Goal: Task Accomplishment & Management: Use online tool/utility

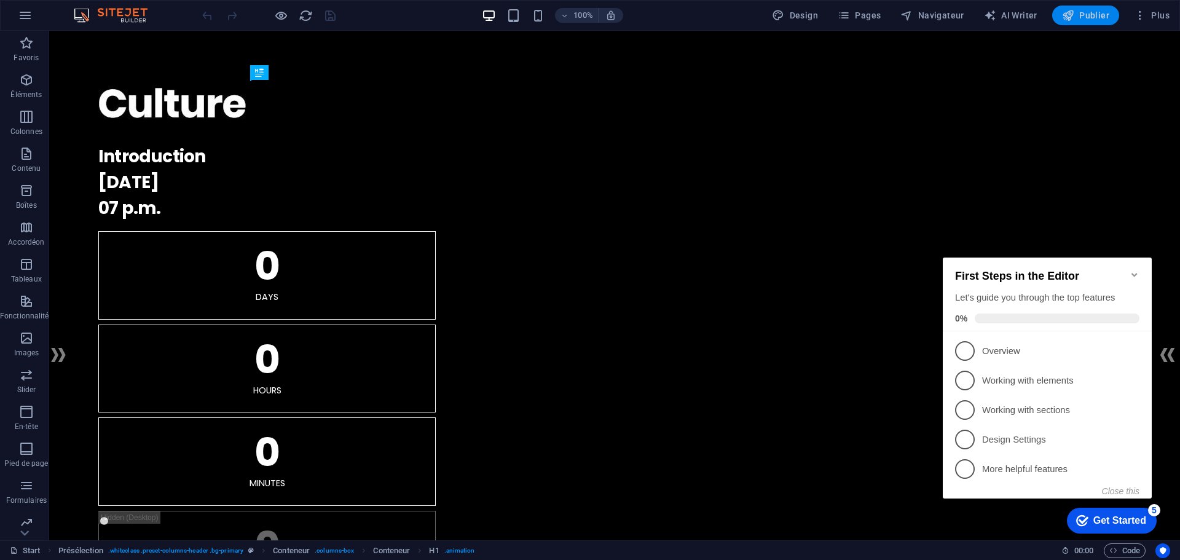
click at [1063, 15] on icon "button" at bounding box center [1068, 15] width 12 height 12
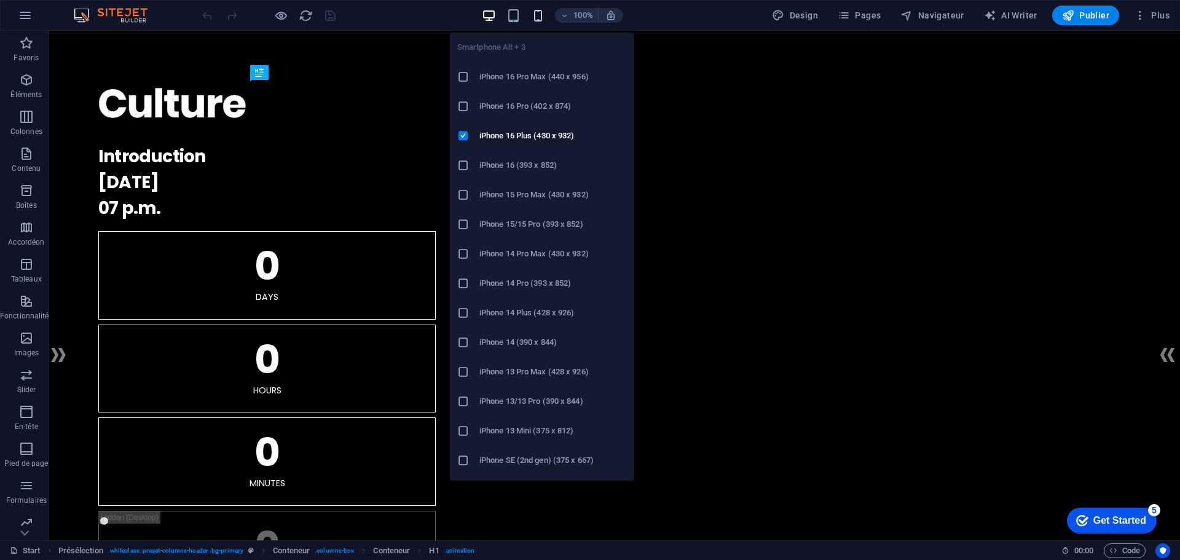
click at [535, 12] on icon "button" at bounding box center [538, 16] width 14 height 14
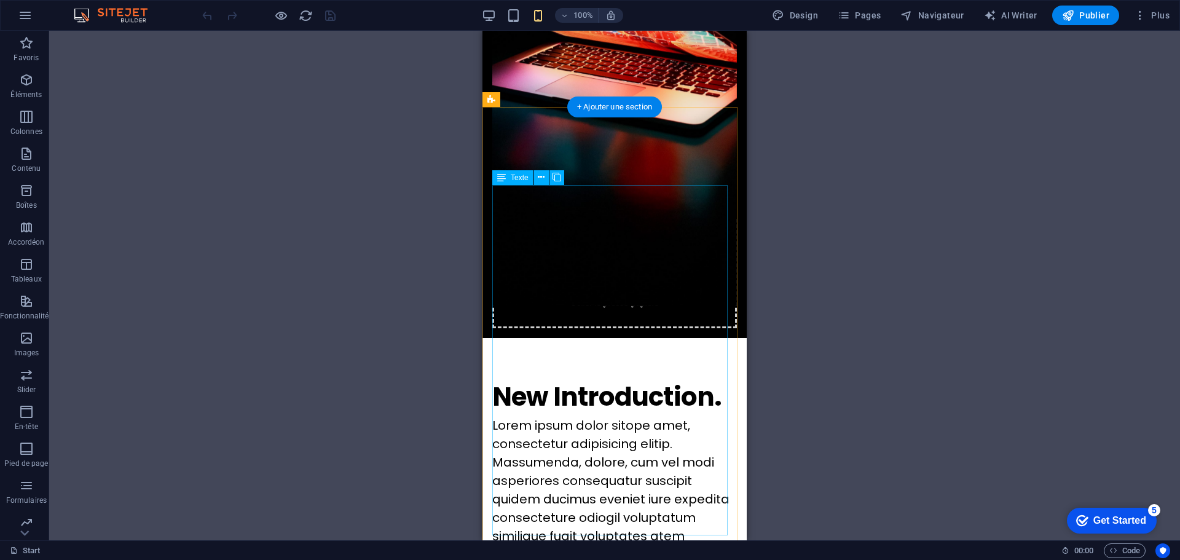
scroll to position [246, 0]
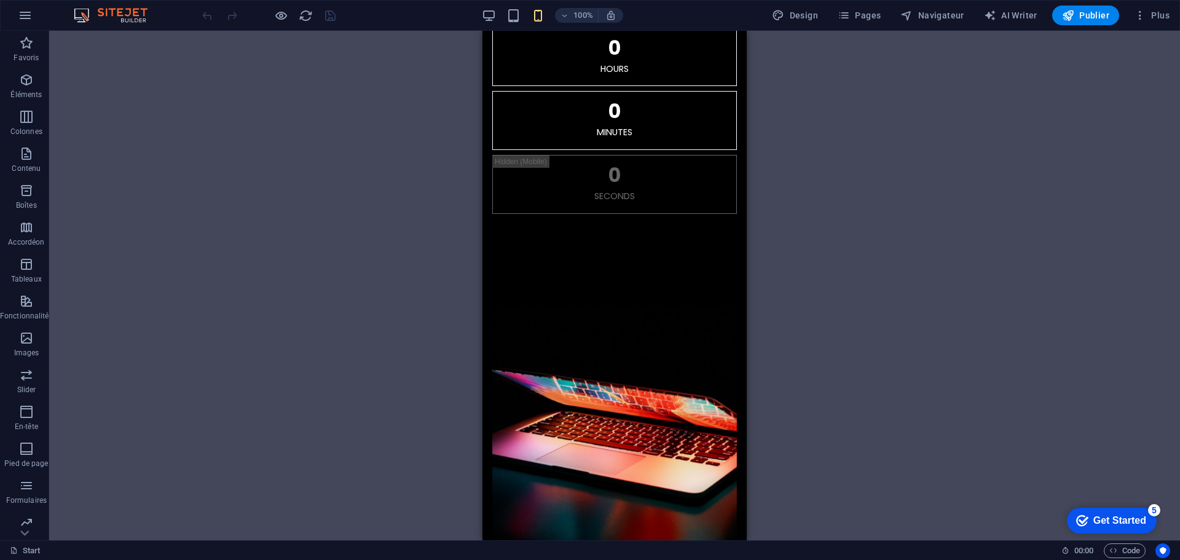
click at [480, 11] on div "100% Design Pages Navigateur AI Writer Publier Plus" at bounding box center [687, 16] width 974 height 20
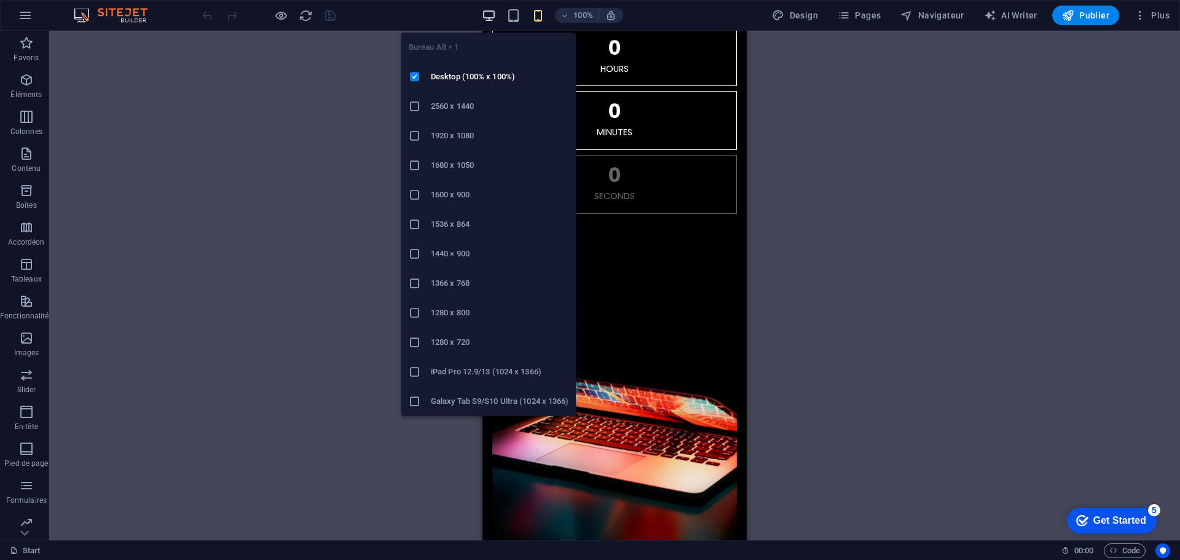
click at [482, 11] on icon "button" at bounding box center [489, 16] width 14 height 14
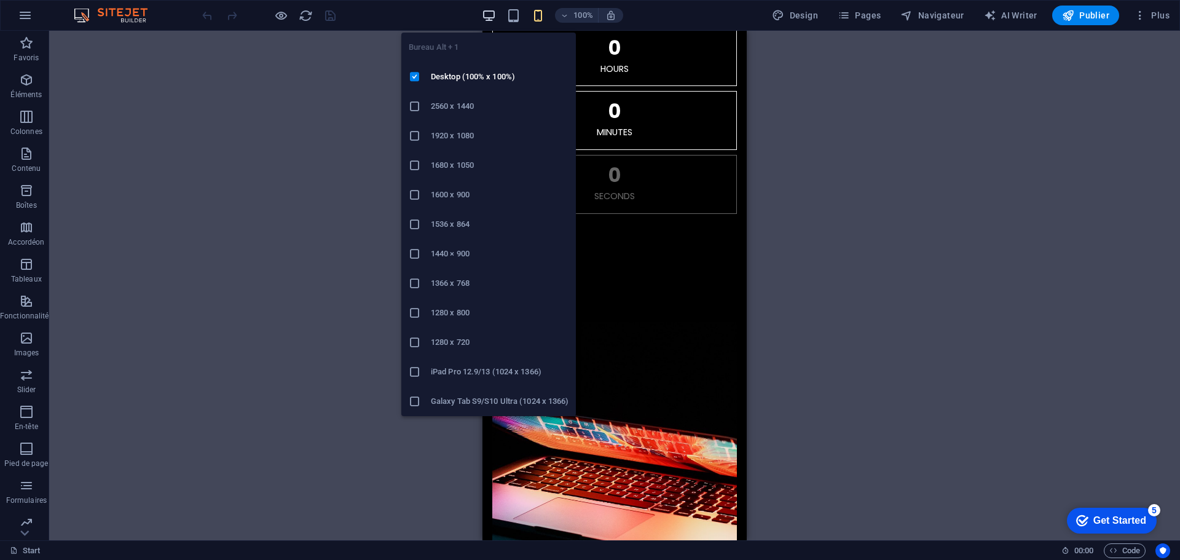
scroll to position [206, 0]
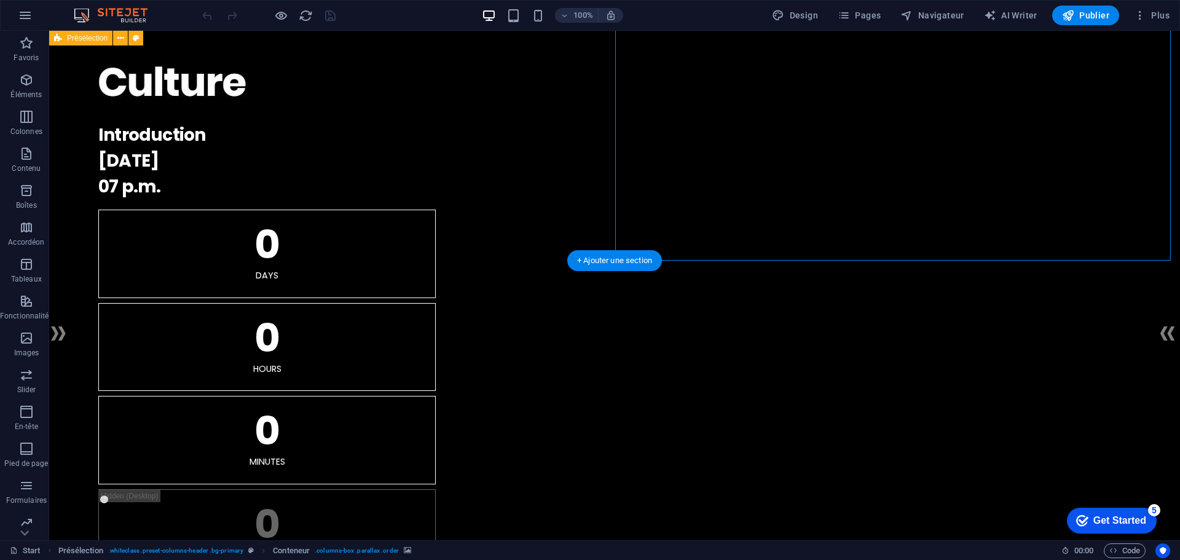
scroll to position [0, 0]
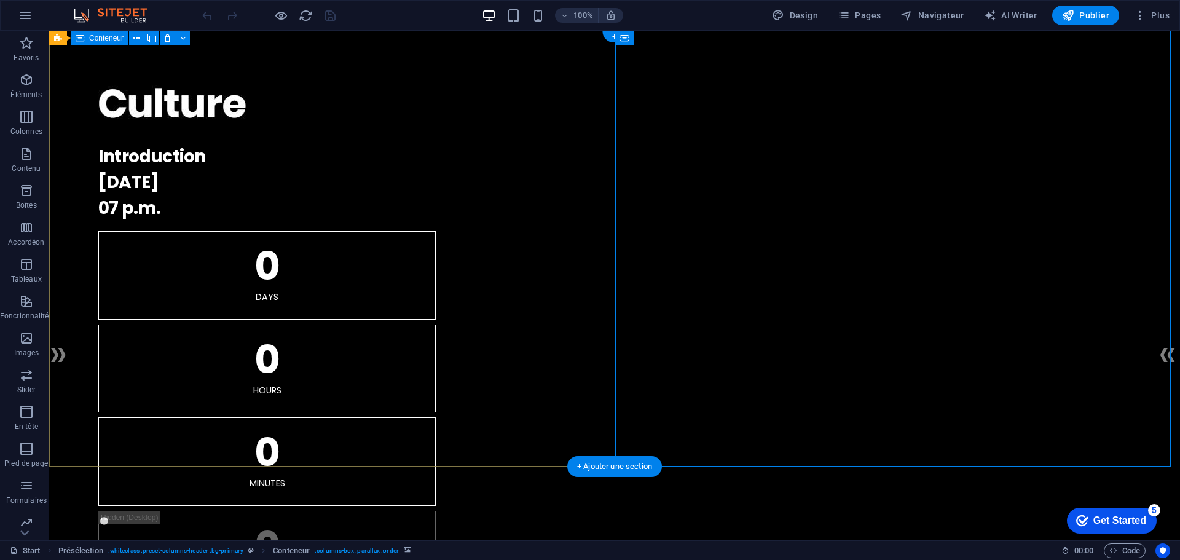
click at [535, 104] on div "." at bounding box center [614, 107] width 1032 height 54
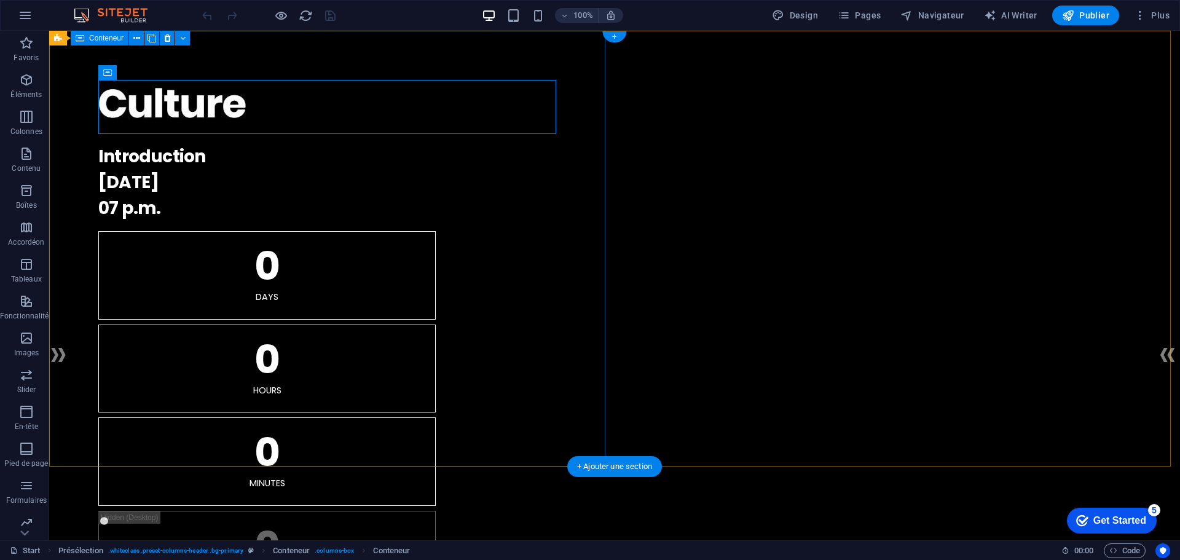
click at [553, 65] on div ". Introduction [DATE] 07 p.m. 0 Days 0 Hours 0 Minutes 0 Seconds" at bounding box center [614, 339] width 1131 height 617
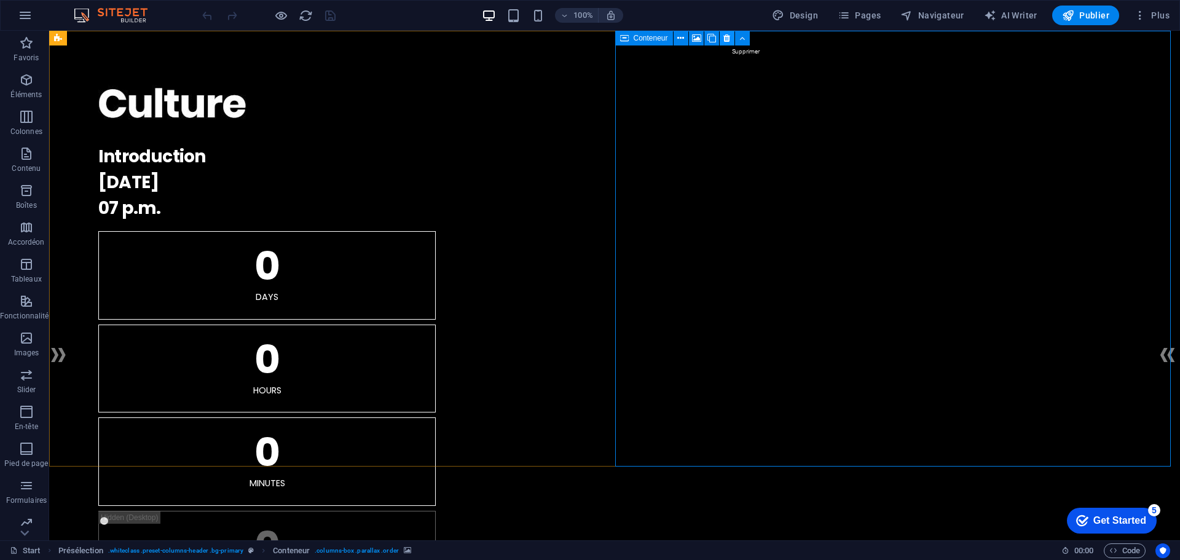
click at [724, 33] on icon at bounding box center [726, 38] width 7 height 13
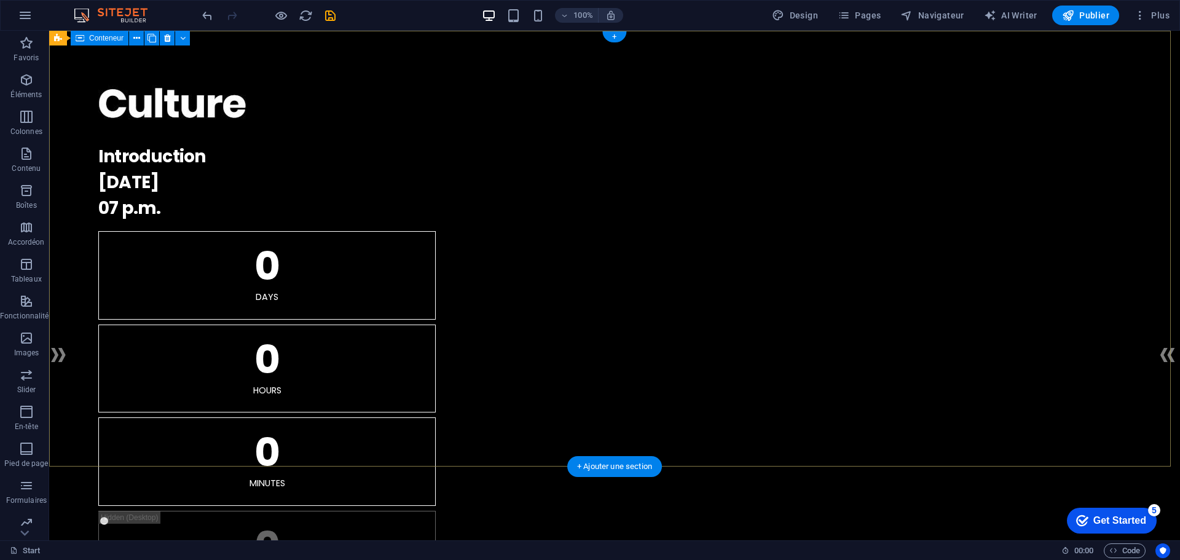
click at [747, 57] on div ". Introduction [DATE] 07 p.m. 0 Days 0 Hours 0 Minutes 0 Seconds" at bounding box center [614, 339] width 1131 height 617
click at [76, 63] on div ". Introduction [DATE] 07 p.m. 0 Days 0 Hours 0 Minutes 0 Seconds" at bounding box center [614, 339] width 1131 height 617
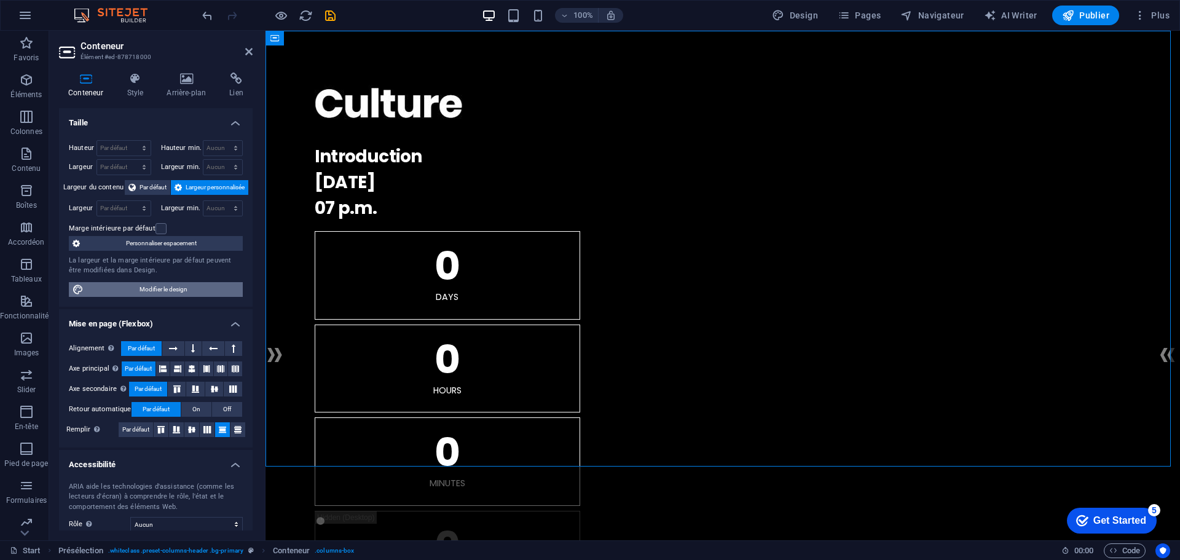
click at [212, 291] on span "Modifier le design" at bounding box center [163, 289] width 152 height 15
select select "rem"
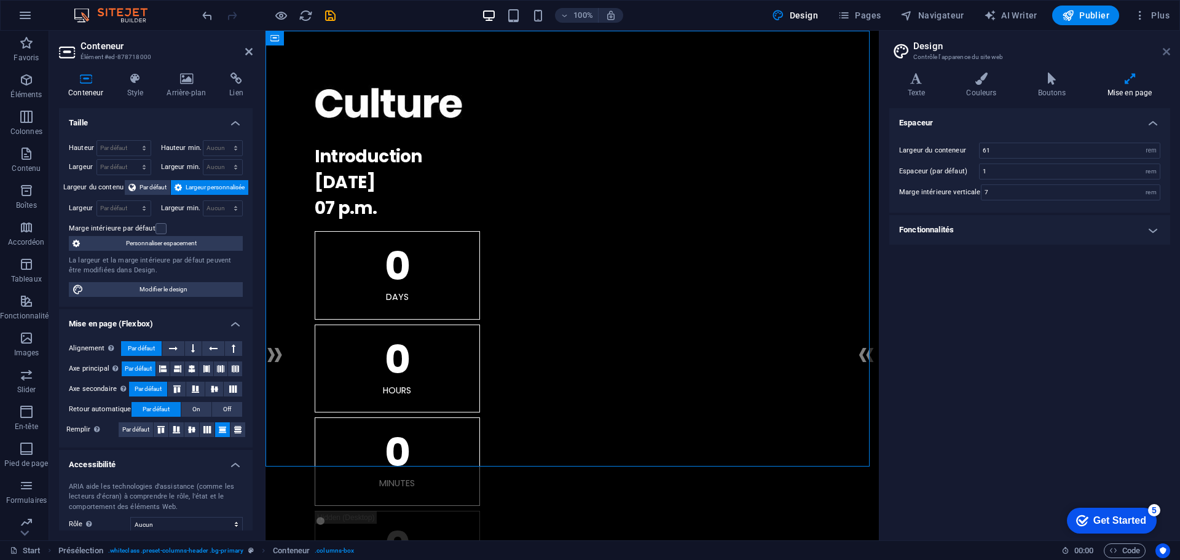
click at [1163, 48] on icon at bounding box center [1165, 52] width 7 height 10
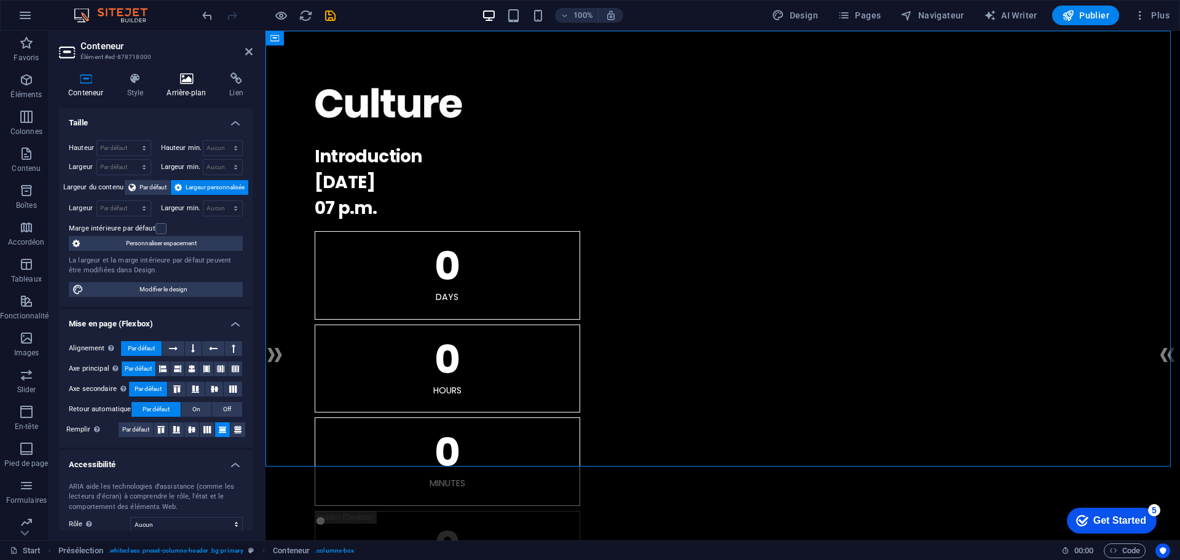
click at [170, 78] on icon at bounding box center [186, 79] width 58 height 12
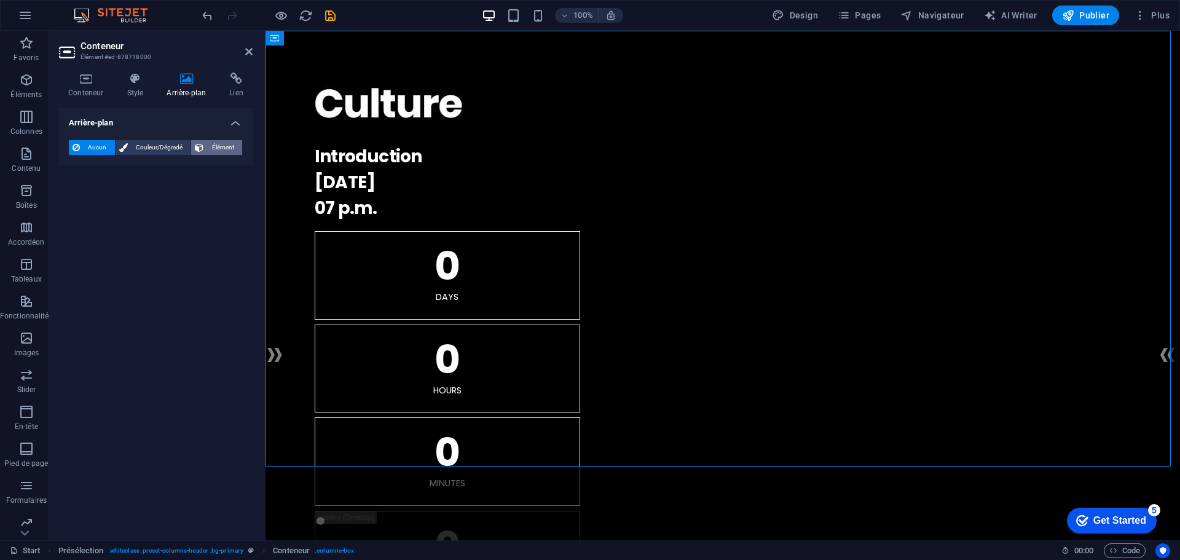
click at [213, 148] on span "Élément" at bounding box center [222, 147] width 31 height 15
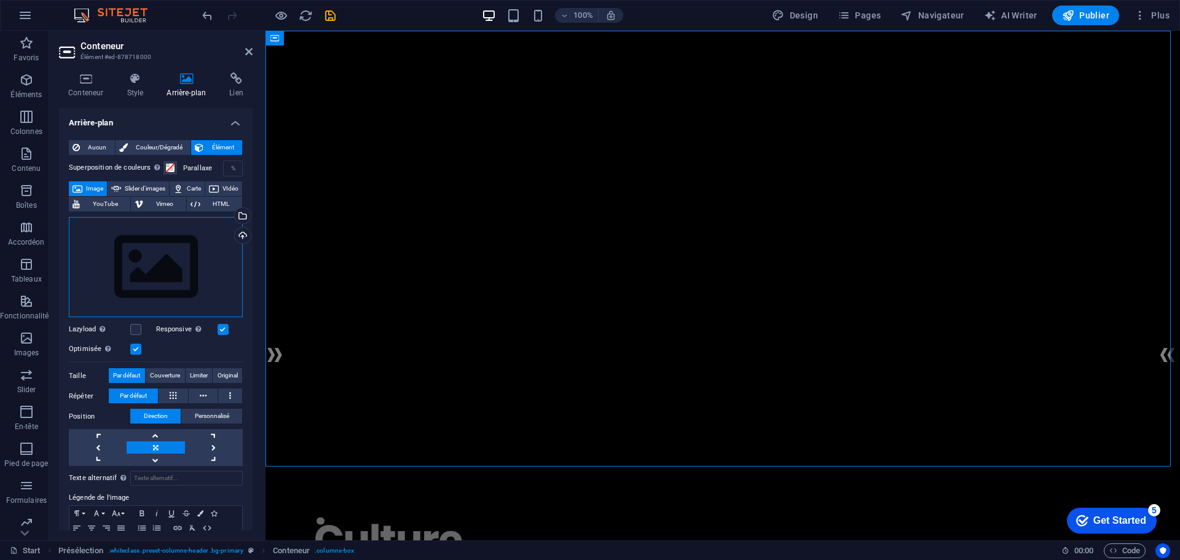
click at [146, 307] on div "Glissez les fichiers ici, cliquez pour choisir les fichiers ou sélectionnez les…" at bounding box center [156, 267] width 174 height 101
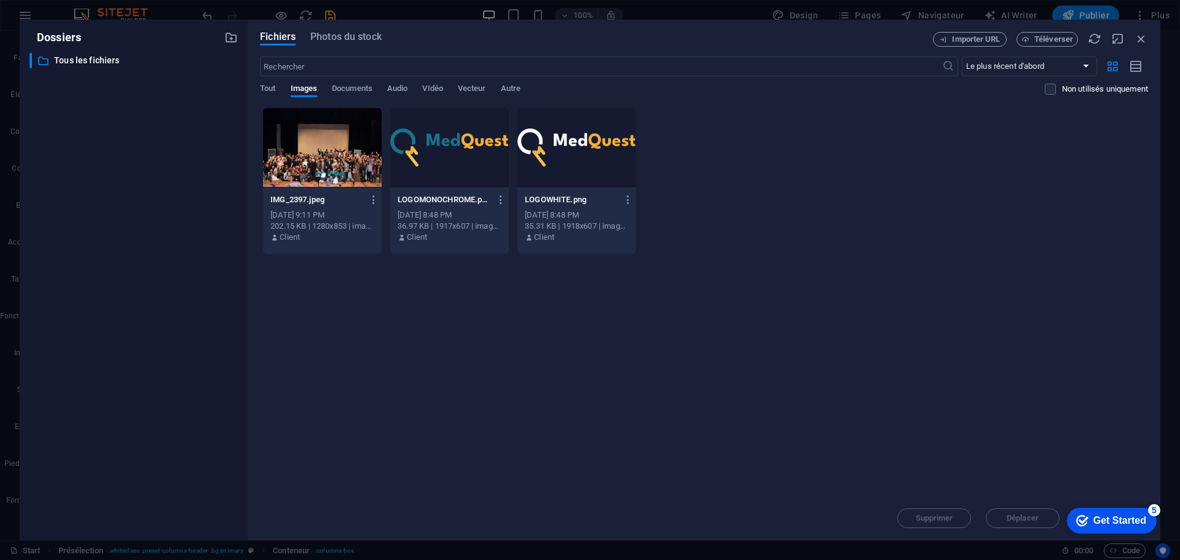
drag, startPoint x: 989, startPoint y: 165, endPoint x: 1011, endPoint y: 169, distance: 23.0
click at [1009, 168] on div "IMG_2397.jpeg IMG_2397.jpeg [DATE] 9:11 PM 202.15 KB | 1280x853 | image/jpeg Cl…" at bounding box center [704, 180] width 888 height 147
click at [1032, 41] on span "Téléverser" at bounding box center [1047, 40] width 50 height 8
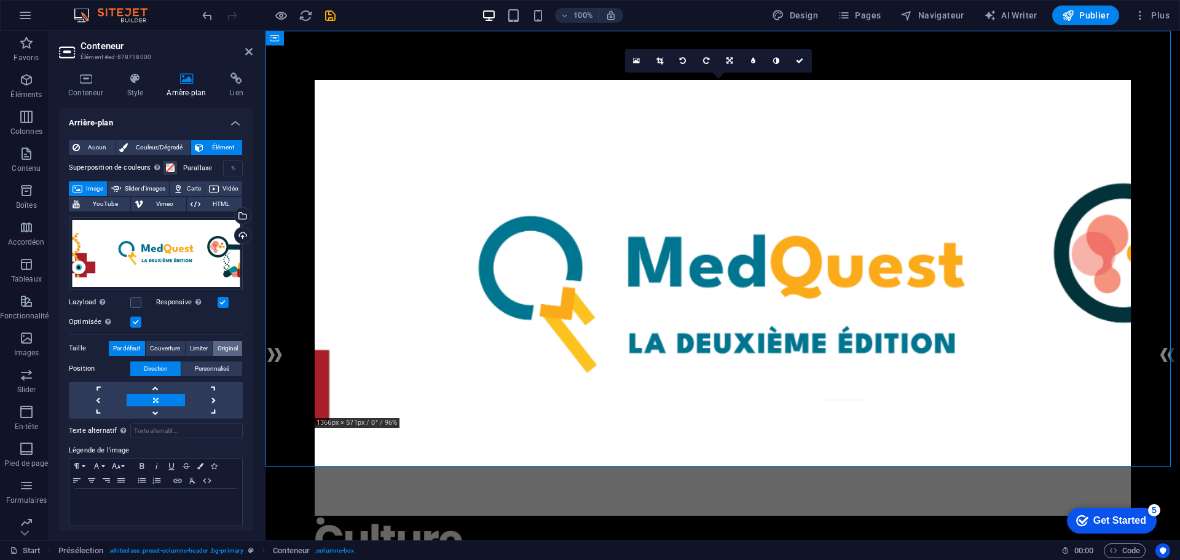
click at [218, 349] on span "Original" at bounding box center [228, 348] width 20 height 15
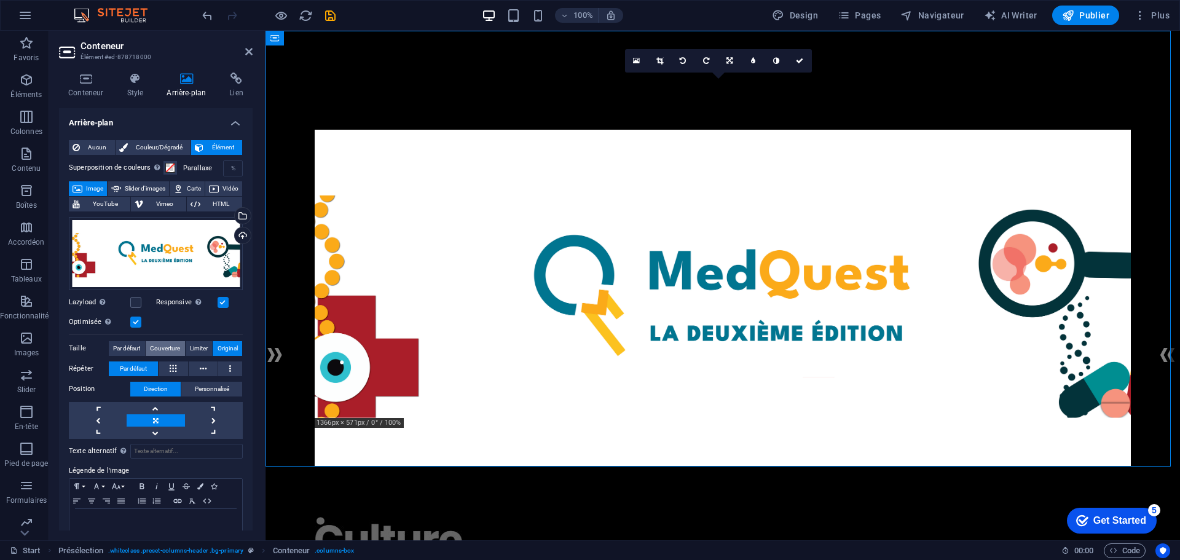
click at [171, 348] on span "Couverture" at bounding box center [165, 348] width 30 height 15
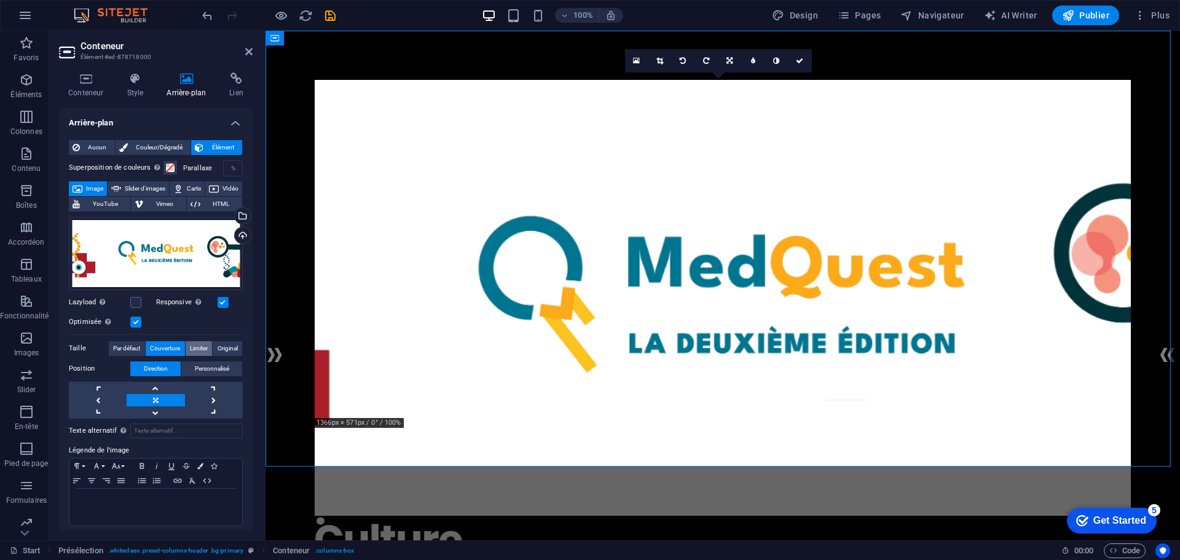
click at [192, 347] on span "Limiter" at bounding box center [199, 348] width 18 height 15
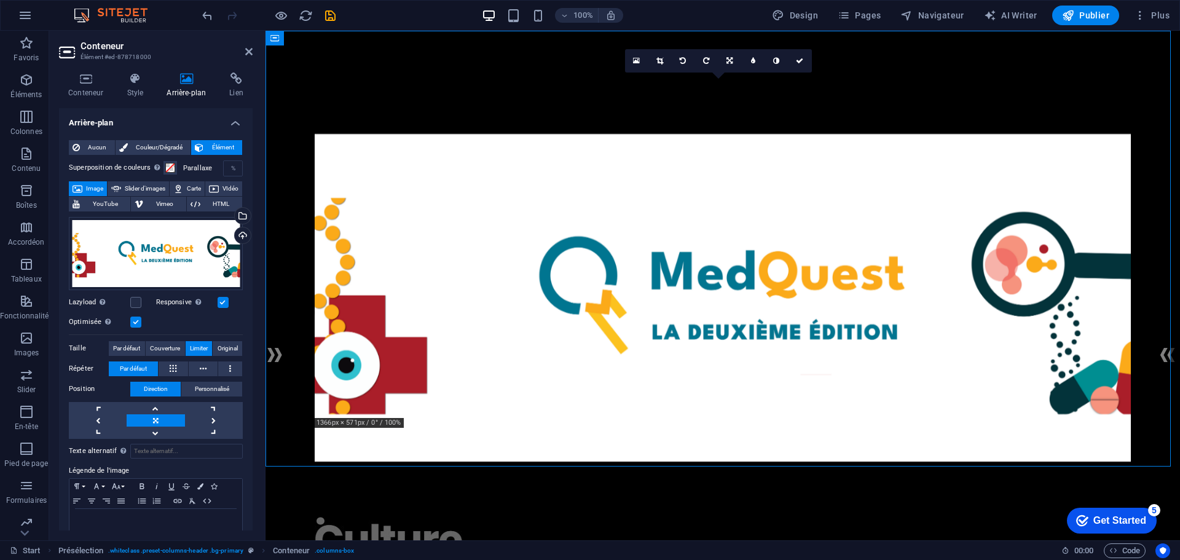
click at [565, 80] on figure at bounding box center [723, 298] width 816 height 436
click at [563, 80] on figure at bounding box center [723, 298] width 816 height 436
click at [729, 61] on icon at bounding box center [729, 60] width 6 height 7
click at [725, 35] on link at bounding box center [729, 37] width 23 height 23
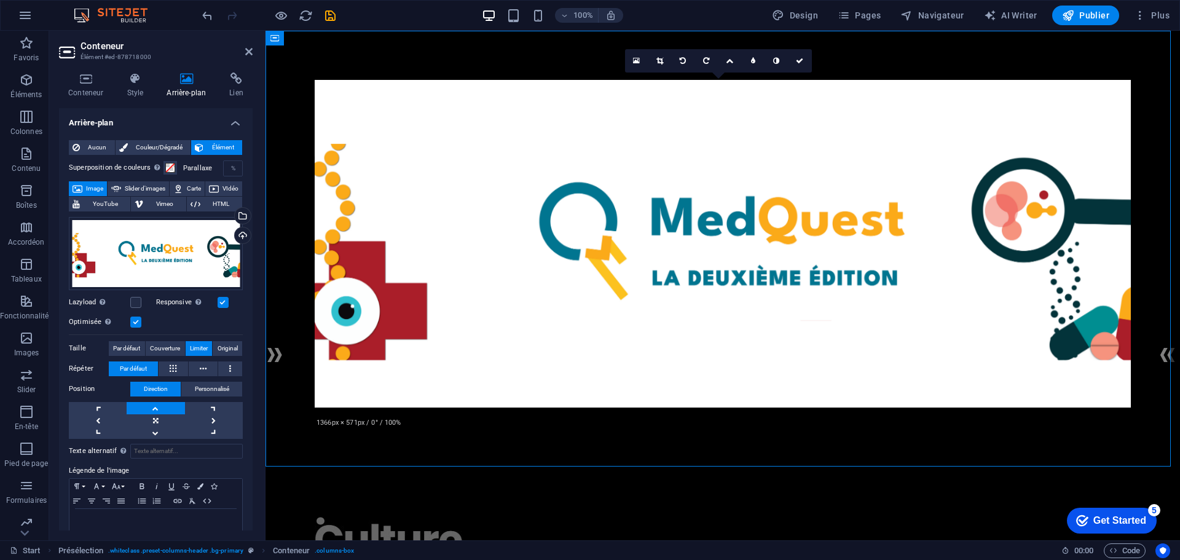
click at [725, 80] on figure at bounding box center [723, 298] width 816 height 436
click at [614, 445] on figure at bounding box center [723, 298] width 816 height 436
click at [638, 462] on figure at bounding box center [723, 298] width 816 height 436
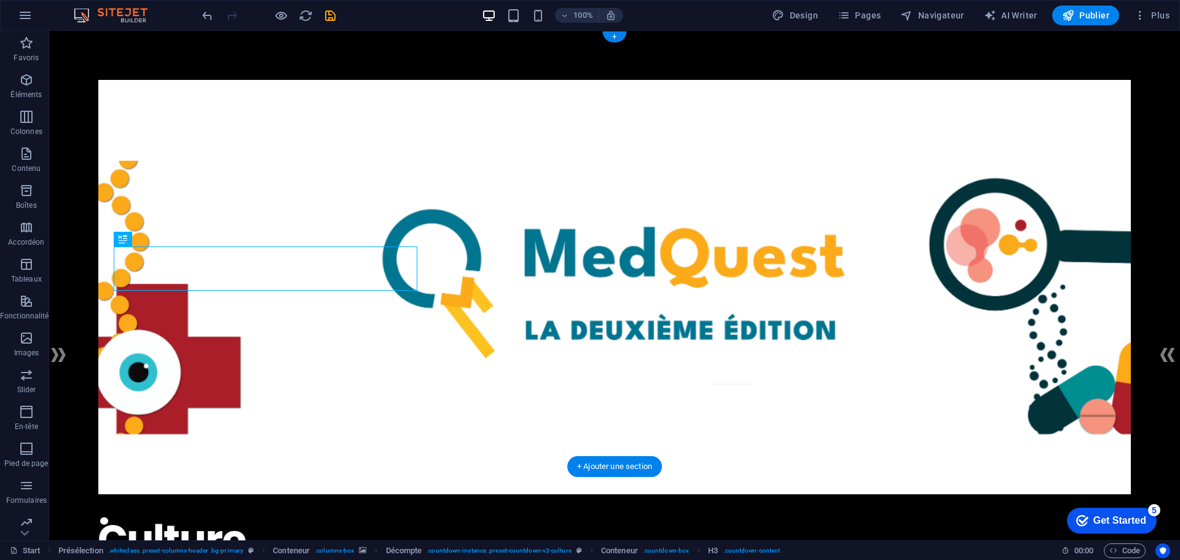
click at [501, 80] on figure at bounding box center [614, 298] width 1032 height 436
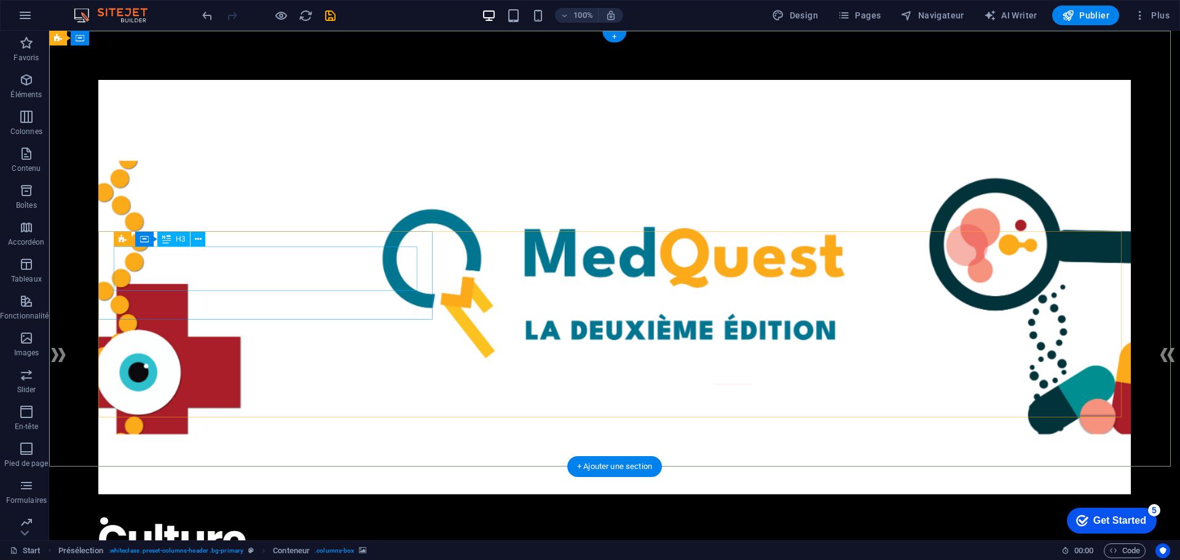
scroll to position [123, 0]
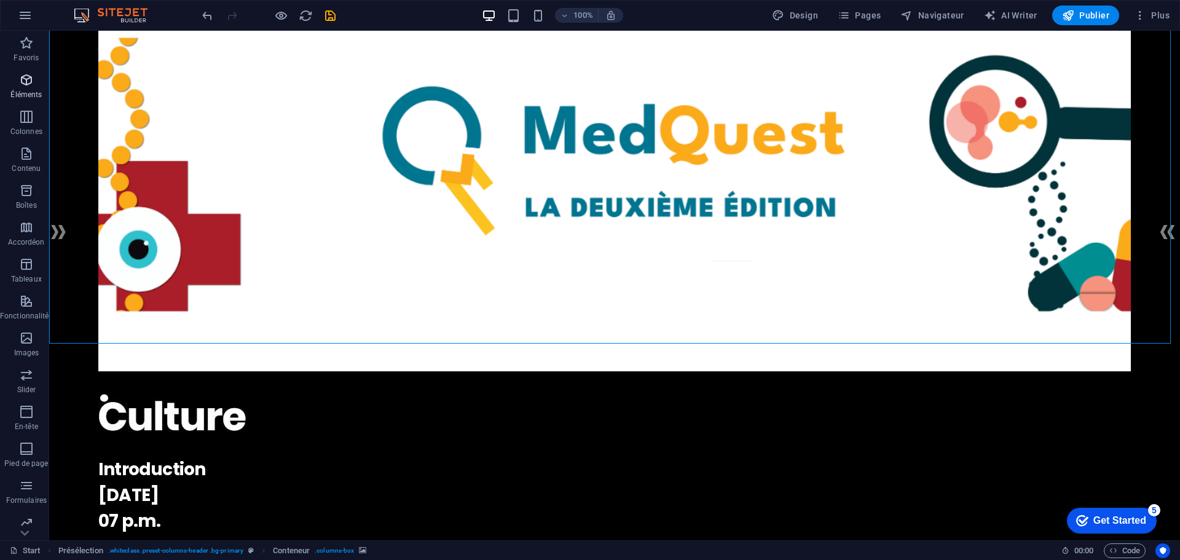
click at [29, 88] on span "Éléments" at bounding box center [26, 87] width 53 height 29
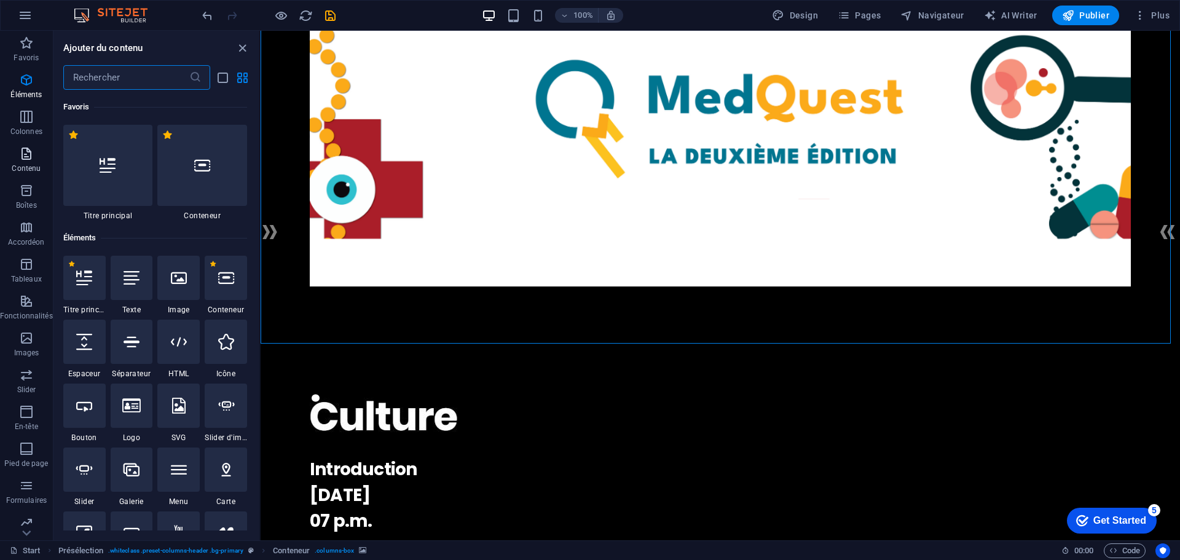
scroll to position [131, 0]
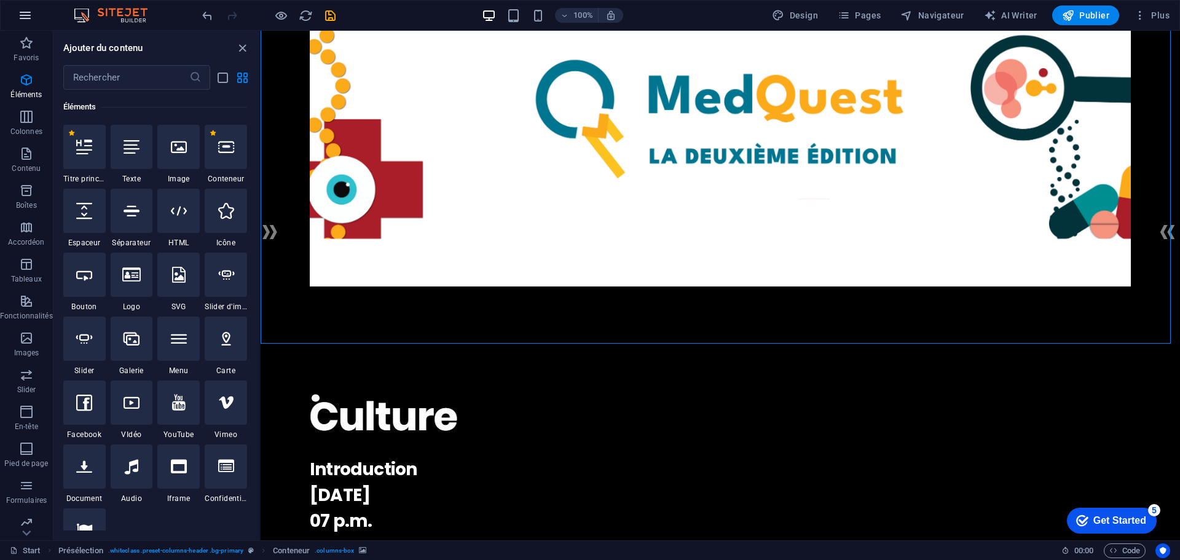
click at [31, 15] on icon "button" at bounding box center [25, 15] width 15 height 15
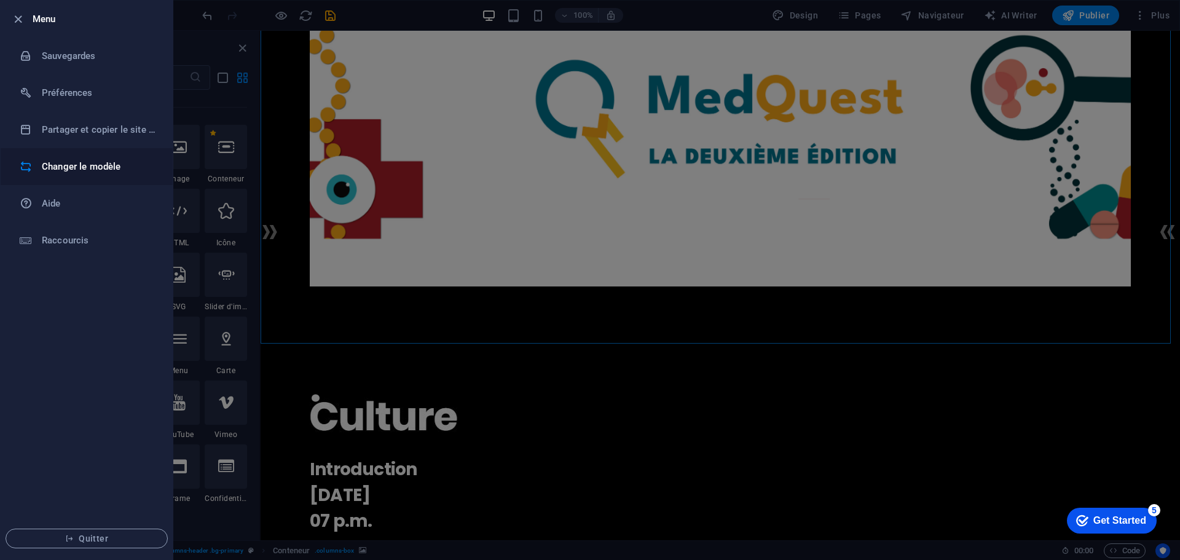
click at [92, 166] on h6 "Changer le modèle" at bounding box center [99, 166] width 114 height 15
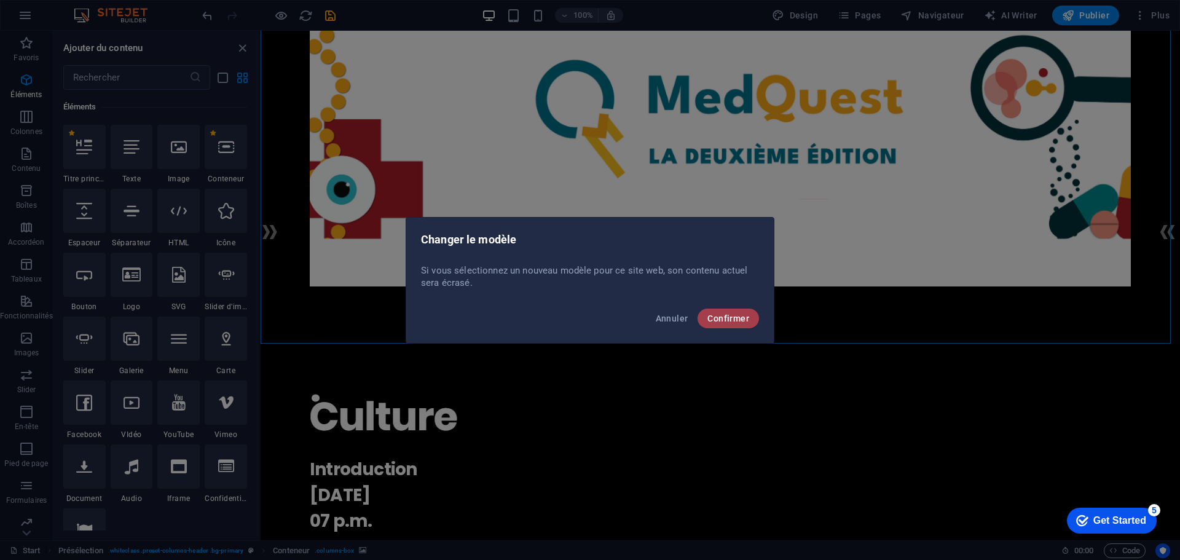
click at [708, 316] on span "Confirmer" at bounding box center [728, 318] width 42 height 10
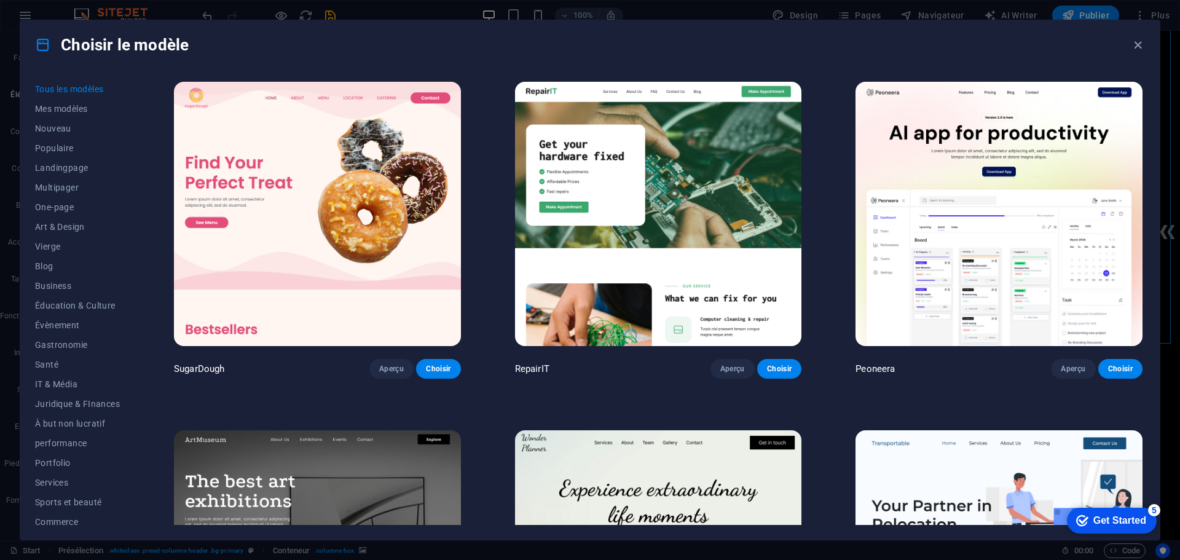
scroll to position [184, 0]
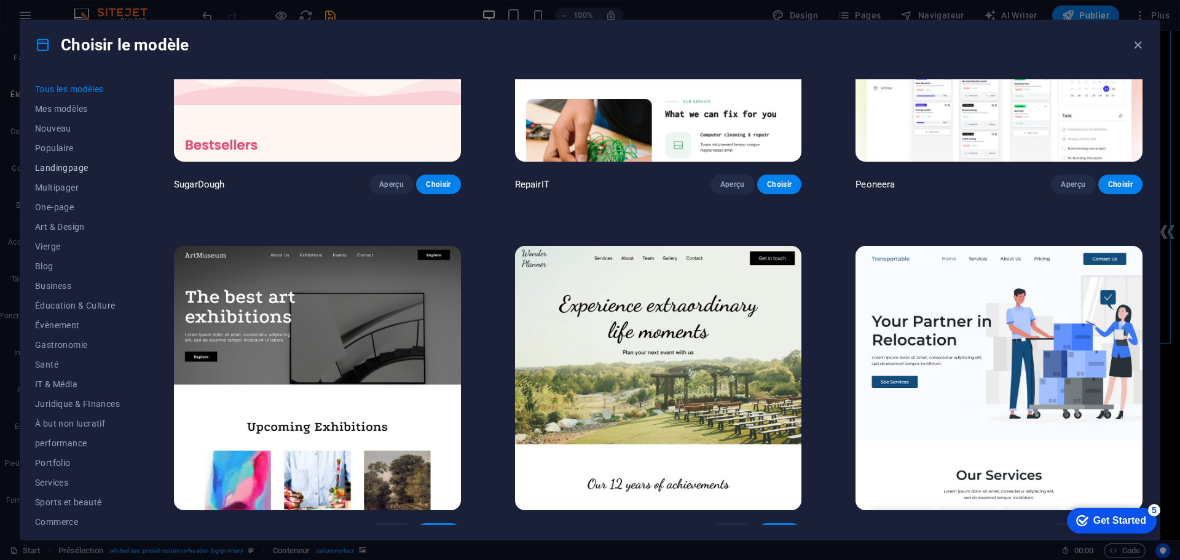
click at [77, 163] on button "Landingpage" at bounding box center [77, 168] width 85 height 20
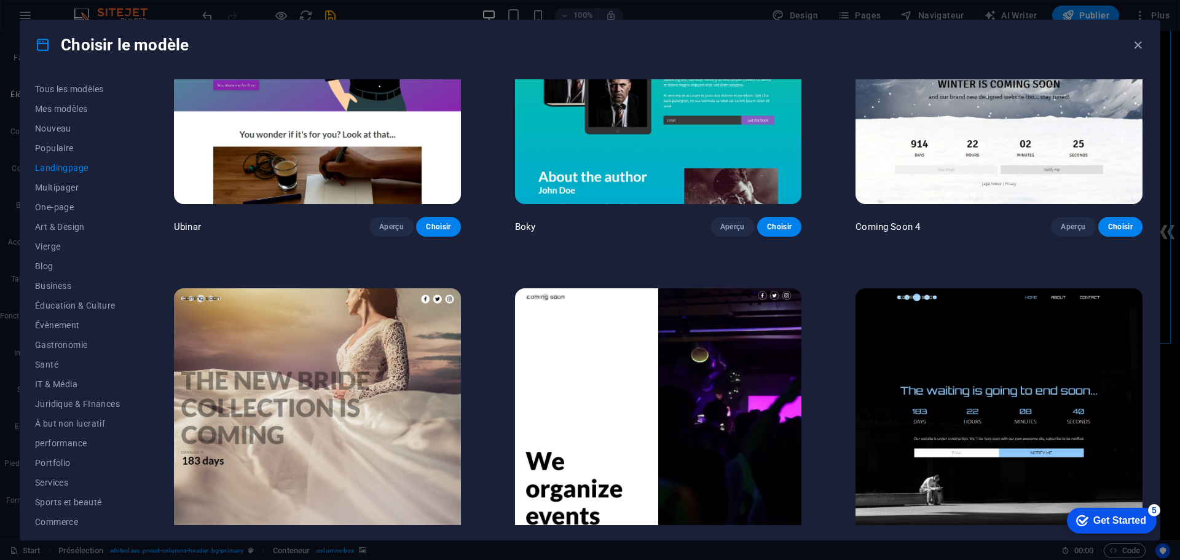
scroll to position [2627, 0]
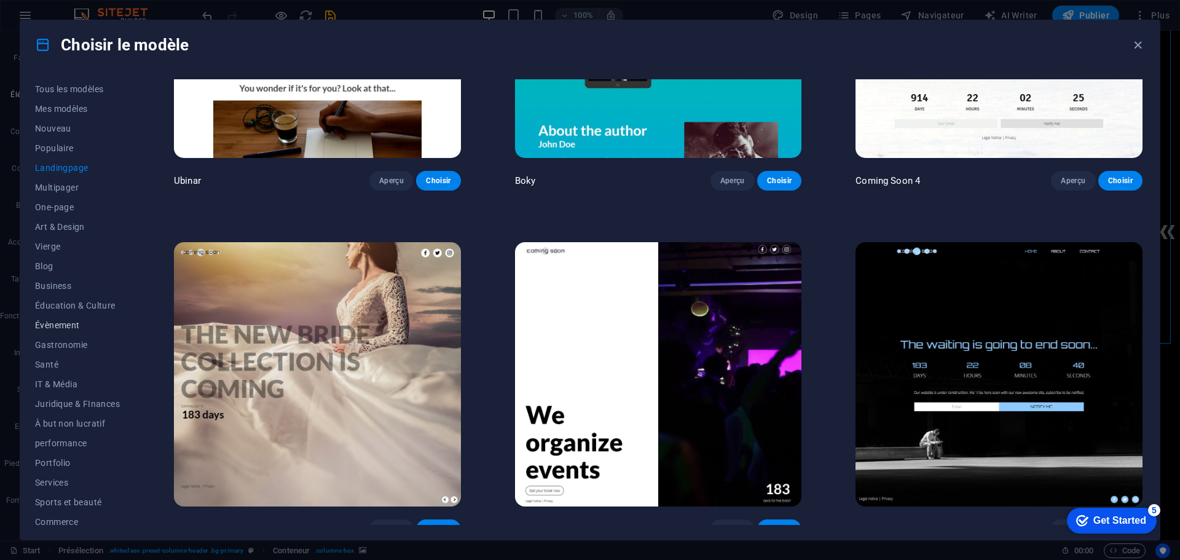
click at [53, 328] on span "Évènement" at bounding box center [77, 325] width 85 height 10
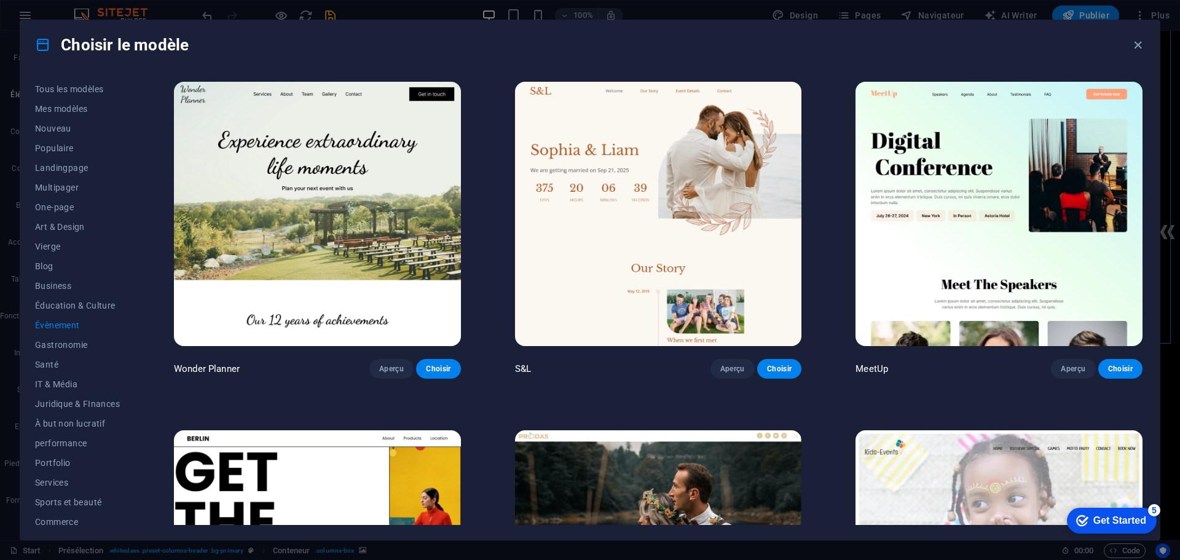
scroll to position [46, 0]
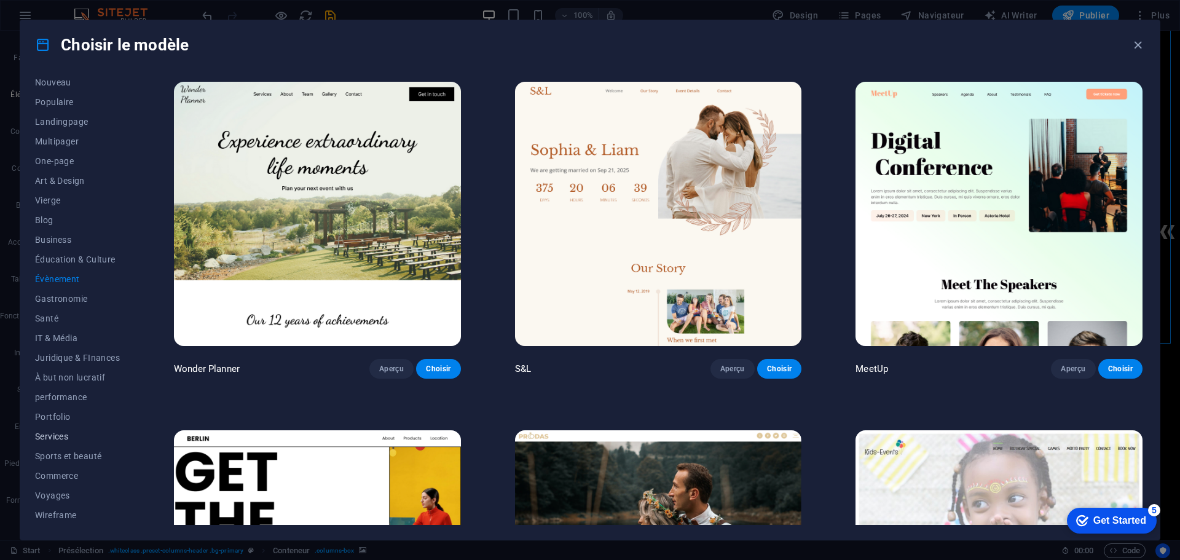
click at [68, 438] on span "Services" at bounding box center [77, 436] width 85 height 10
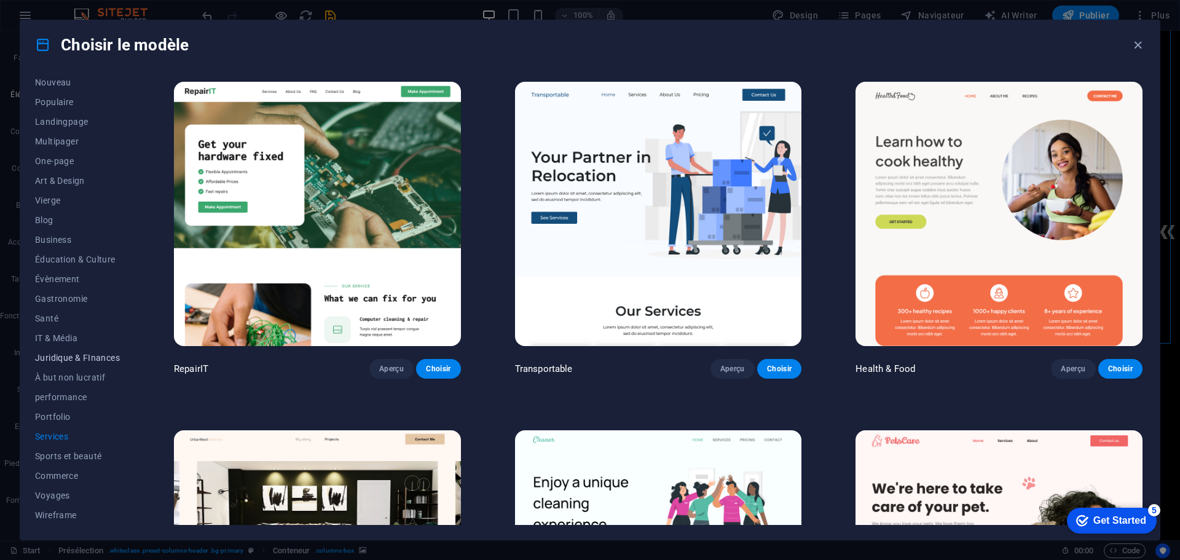
click at [80, 357] on span "Juridique & FInances" at bounding box center [77, 358] width 85 height 10
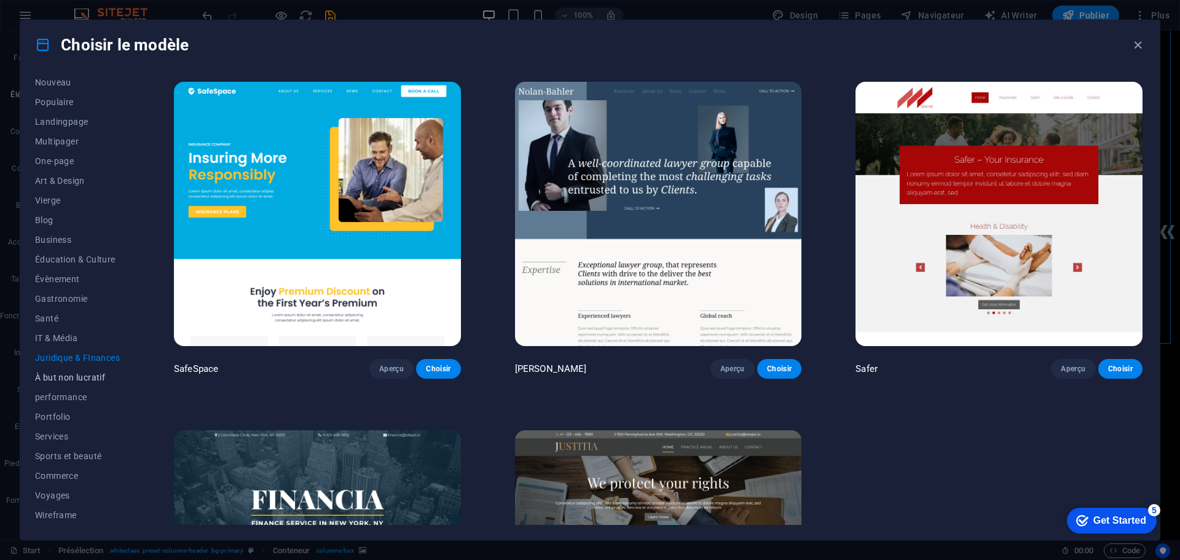
click at [82, 374] on span "À but non lucratif" at bounding box center [77, 377] width 85 height 10
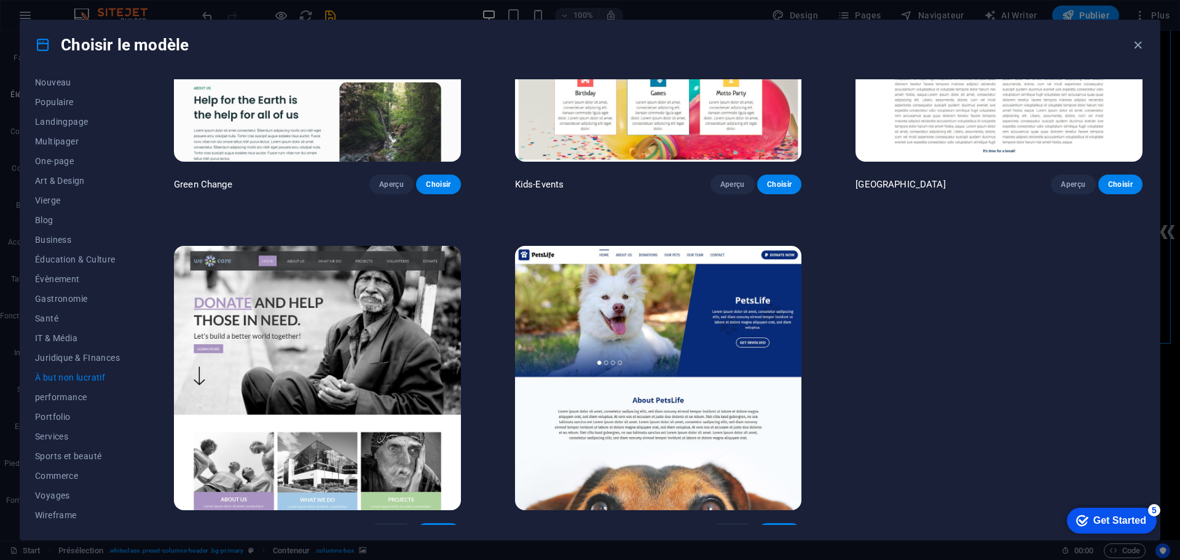
scroll to position [199, 0]
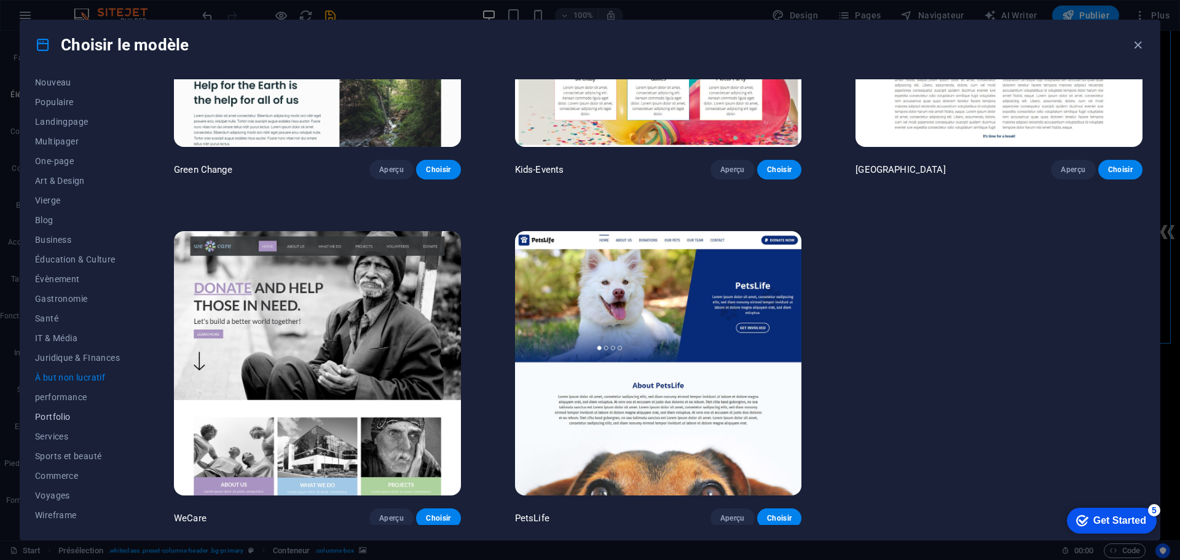
click at [62, 409] on button "Portfolio" at bounding box center [77, 417] width 85 height 20
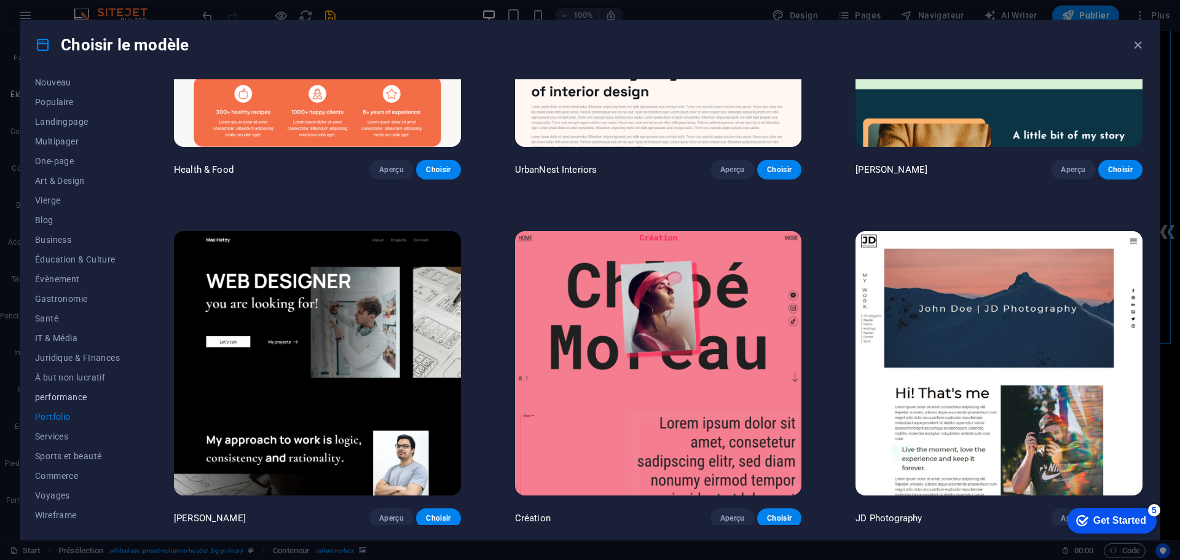
click at [75, 390] on button "performance" at bounding box center [77, 397] width 85 height 20
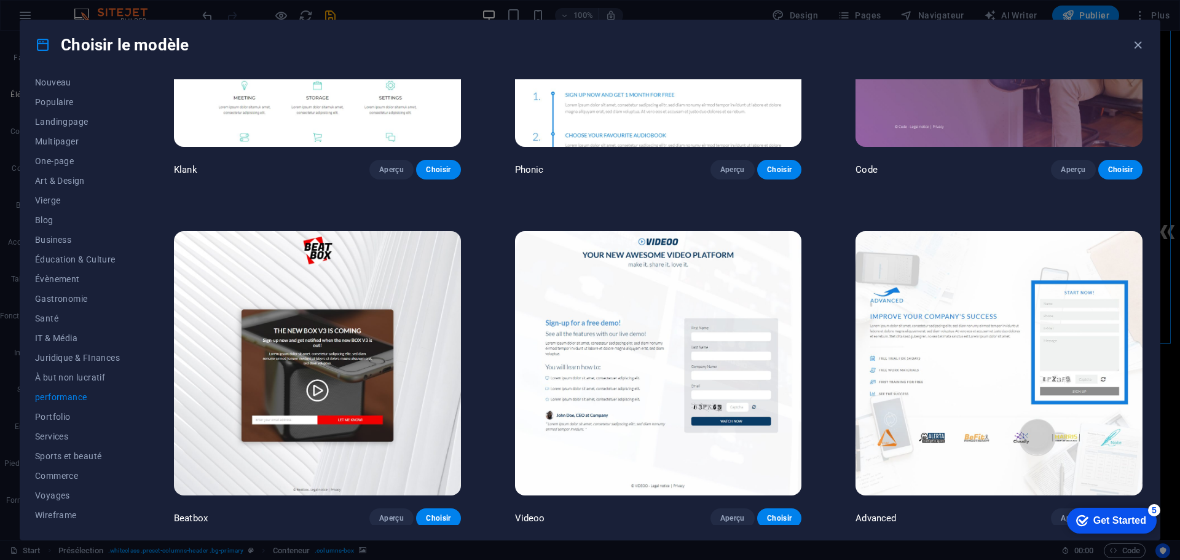
scroll to position [0, 0]
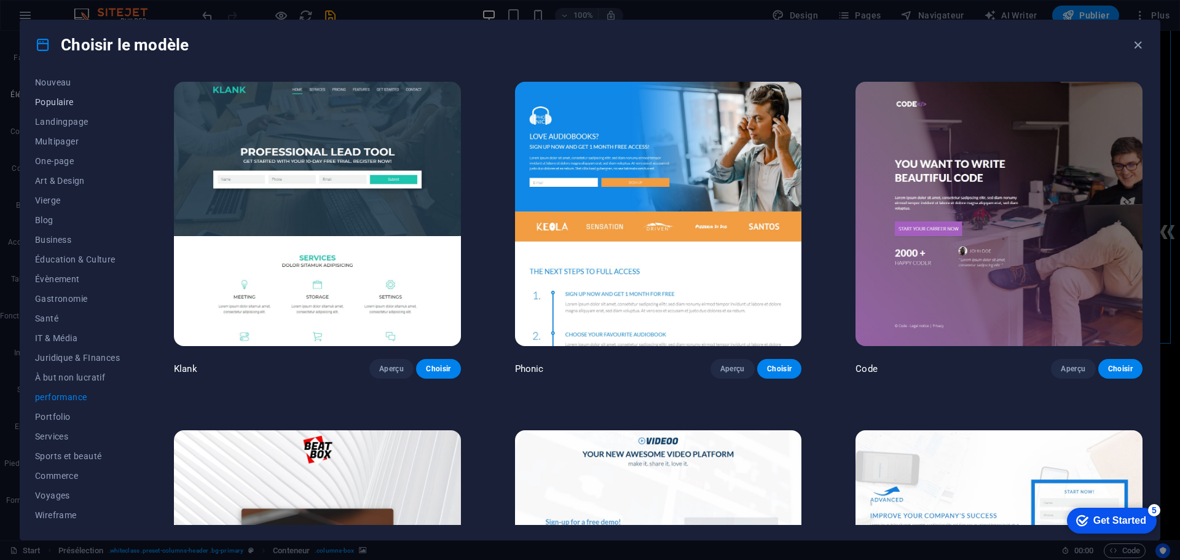
click at [42, 100] on span "Populaire" at bounding box center [77, 102] width 85 height 10
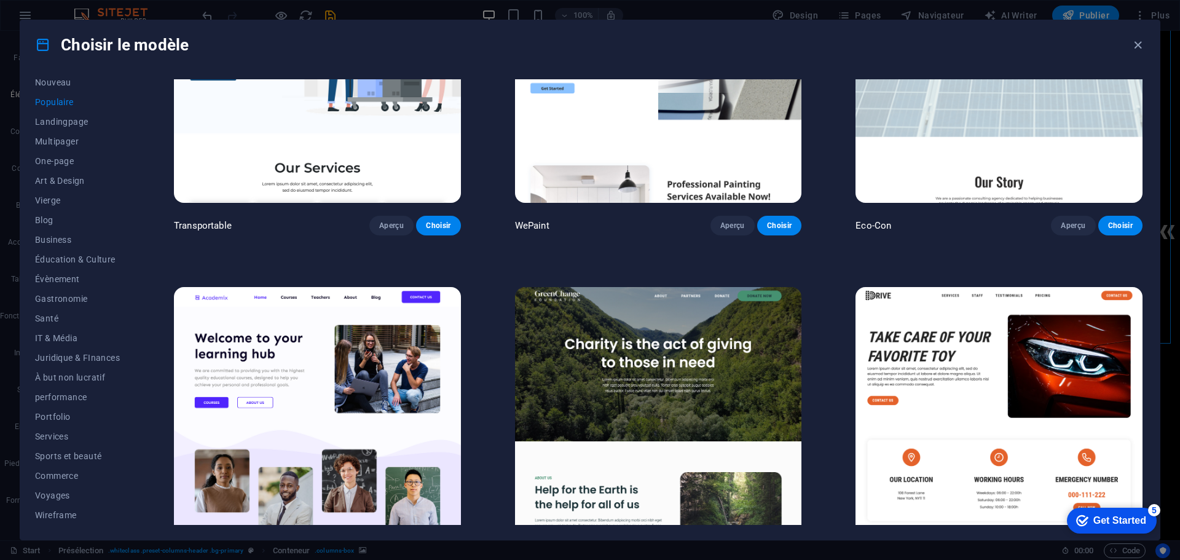
scroll to position [553, 0]
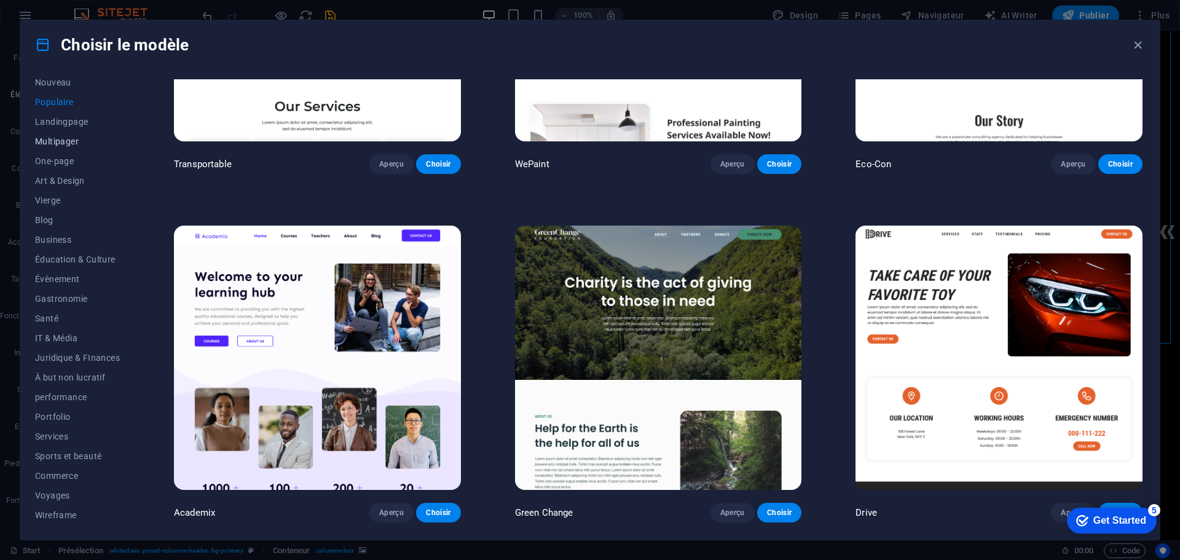
click at [63, 140] on span "Multipager" at bounding box center [77, 141] width 85 height 10
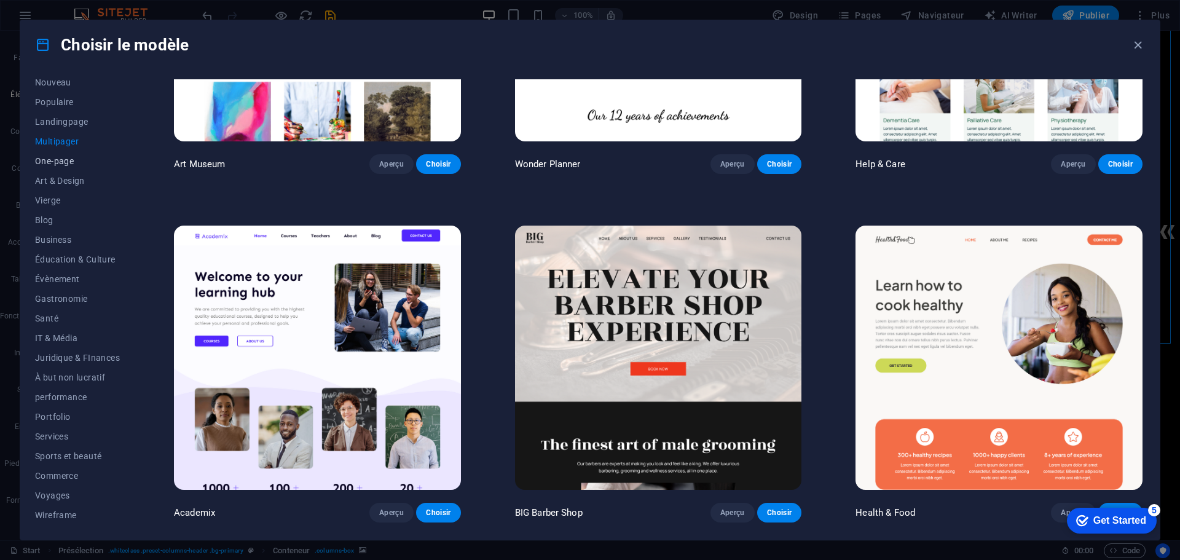
click at [67, 160] on span "One-page" at bounding box center [77, 161] width 85 height 10
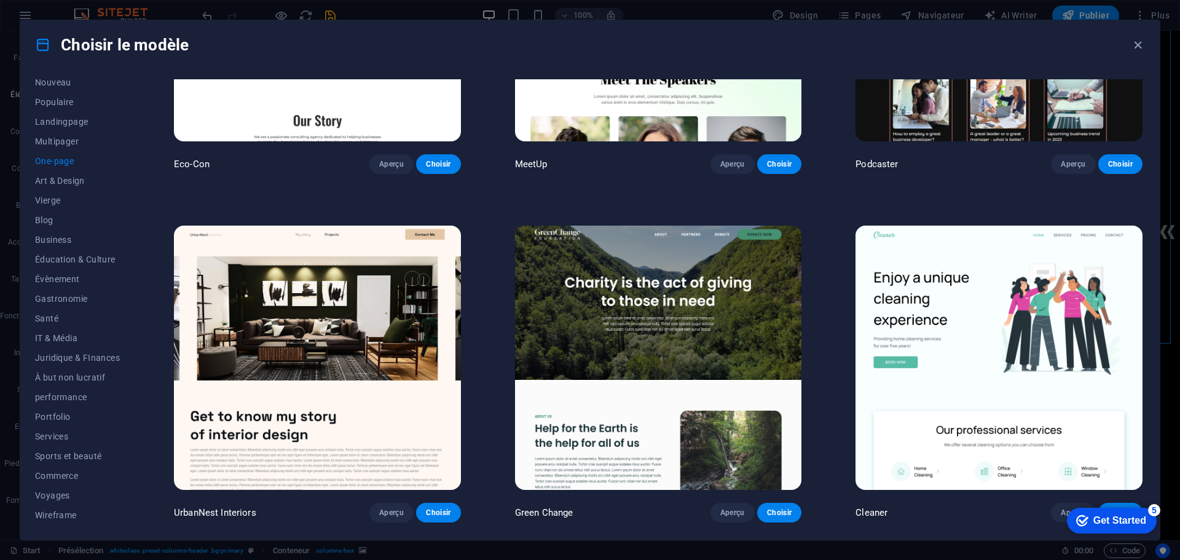
click at [983, 318] on img at bounding box center [998, 357] width 287 height 264
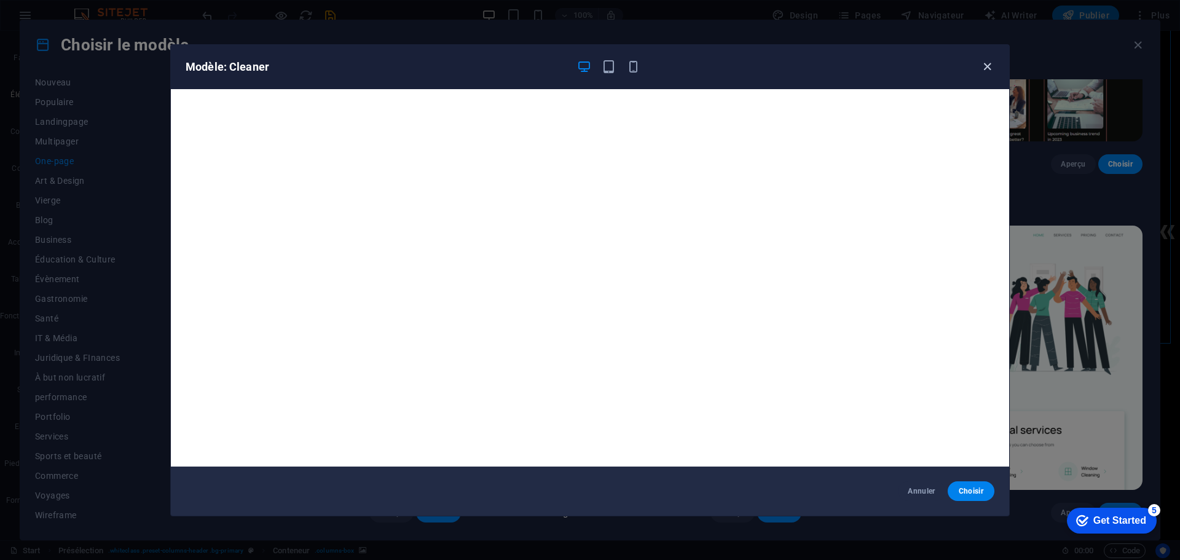
click at [981, 65] on icon "button" at bounding box center [987, 67] width 14 height 14
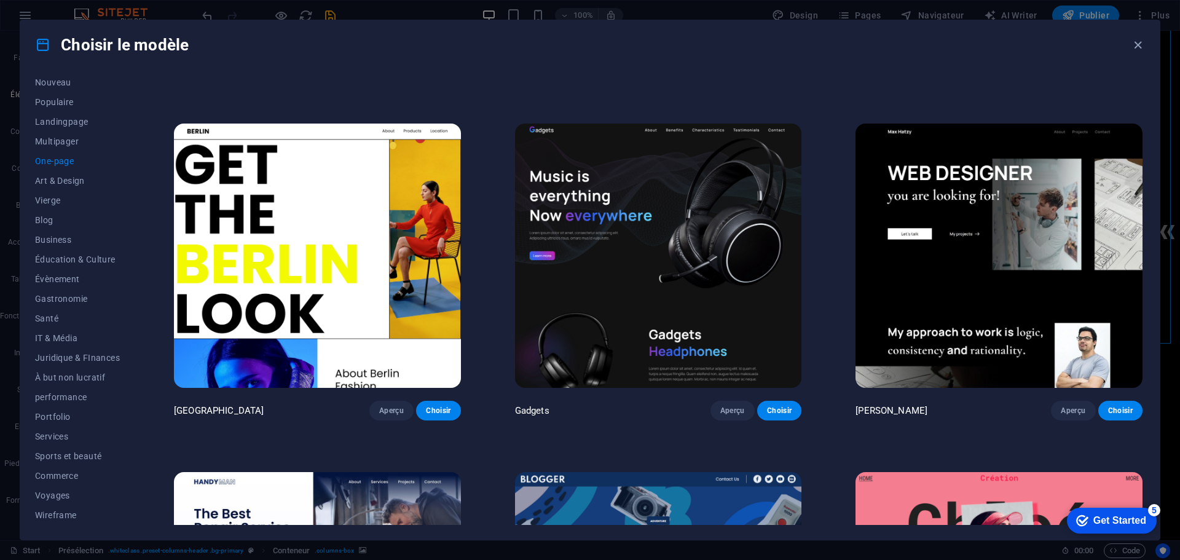
scroll to position [1413, 0]
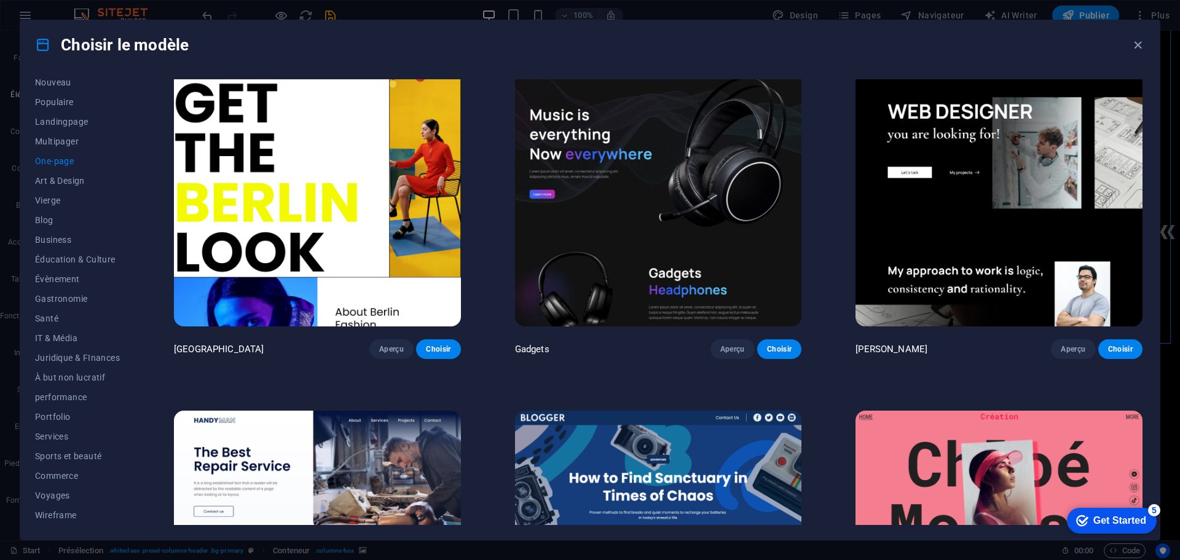
click at [621, 250] on img at bounding box center [658, 194] width 287 height 264
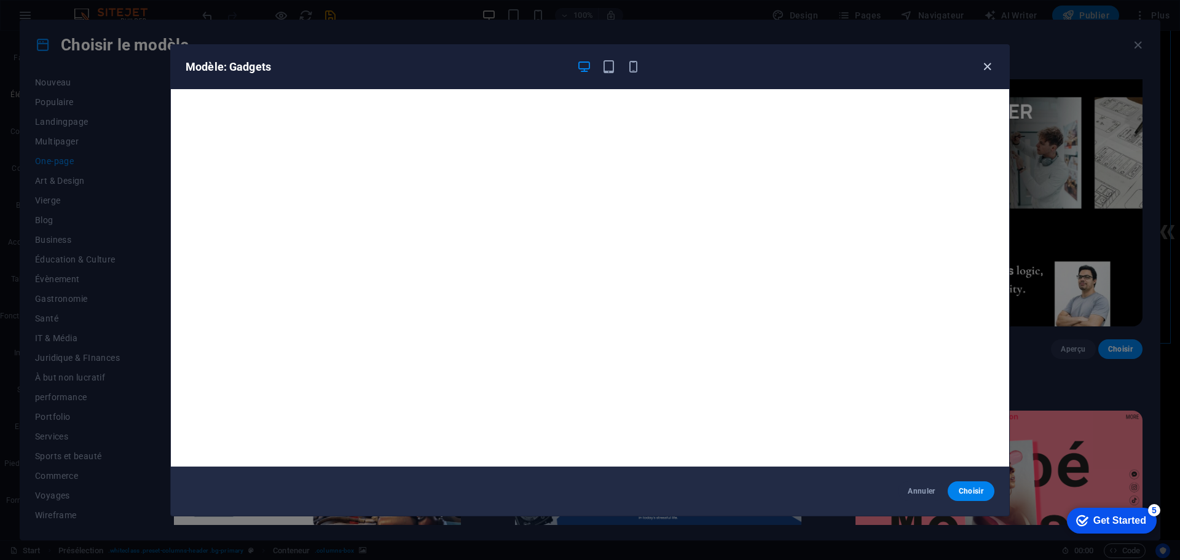
click at [983, 62] on icon "button" at bounding box center [987, 67] width 14 height 14
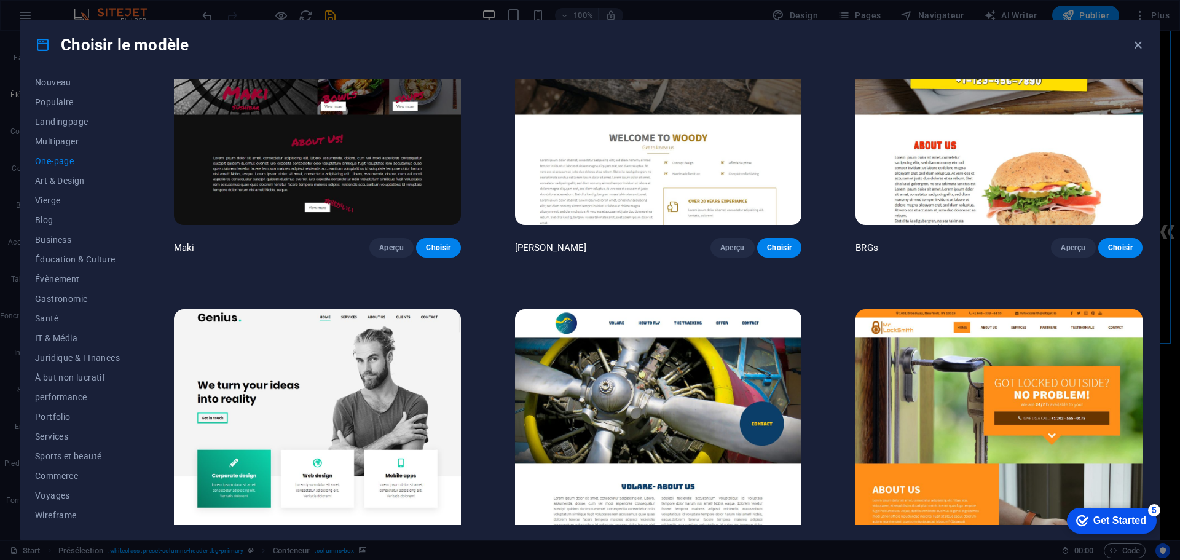
scroll to position [3441, 0]
